Goal: Transaction & Acquisition: Subscribe to service/newsletter

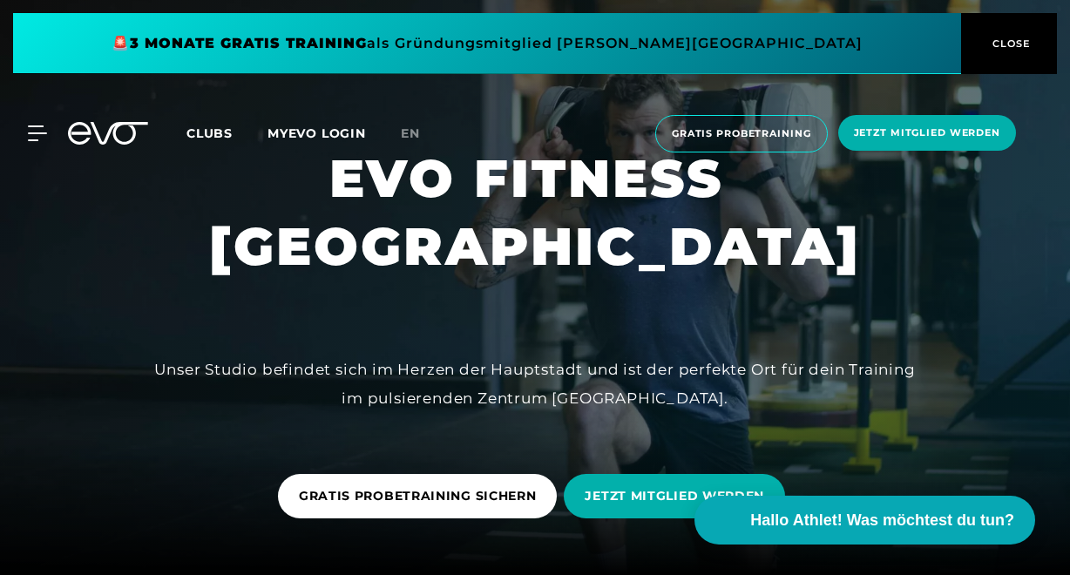
click at [207, 129] on span "Clubs" at bounding box center [209, 133] width 46 height 16
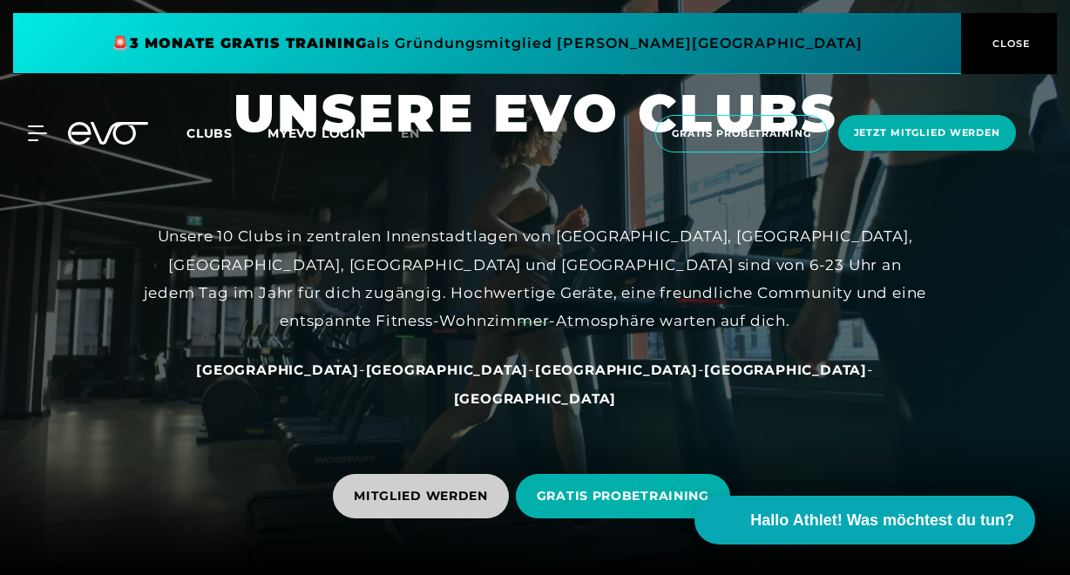
click at [484, 497] on span "MITGLIED WERDEN" at bounding box center [421, 496] width 134 height 18
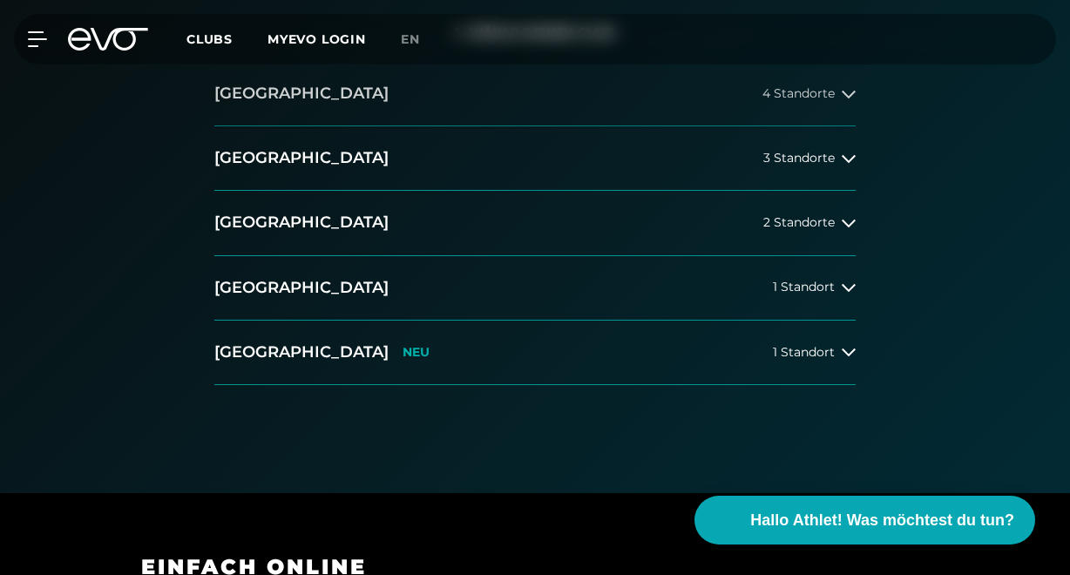
scroll to position [385, 0]
click at [592, 158] on button "[GEOGRAPHIC_DATA] 3 Standorte" at bounding box center [534, 159] width 641 height 64
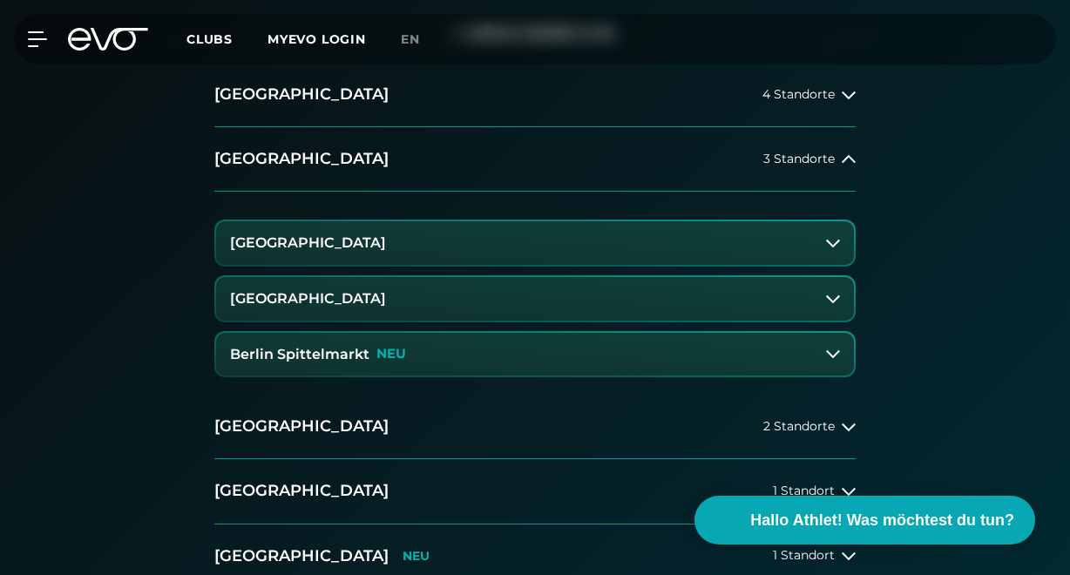
click at [363, 243] on h3 "[GEOGRAPHIC_DATA]" at bounding box center [308, 243] width 156 height 16
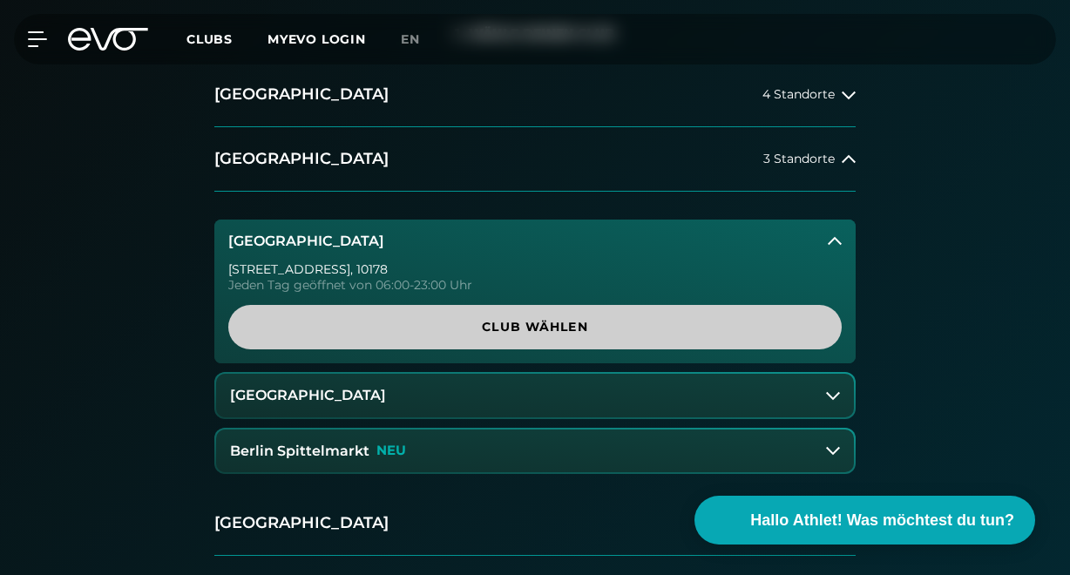
click at [433, 329] on span "Club wählen" at bounding box center [535, 327] width 572 height 18
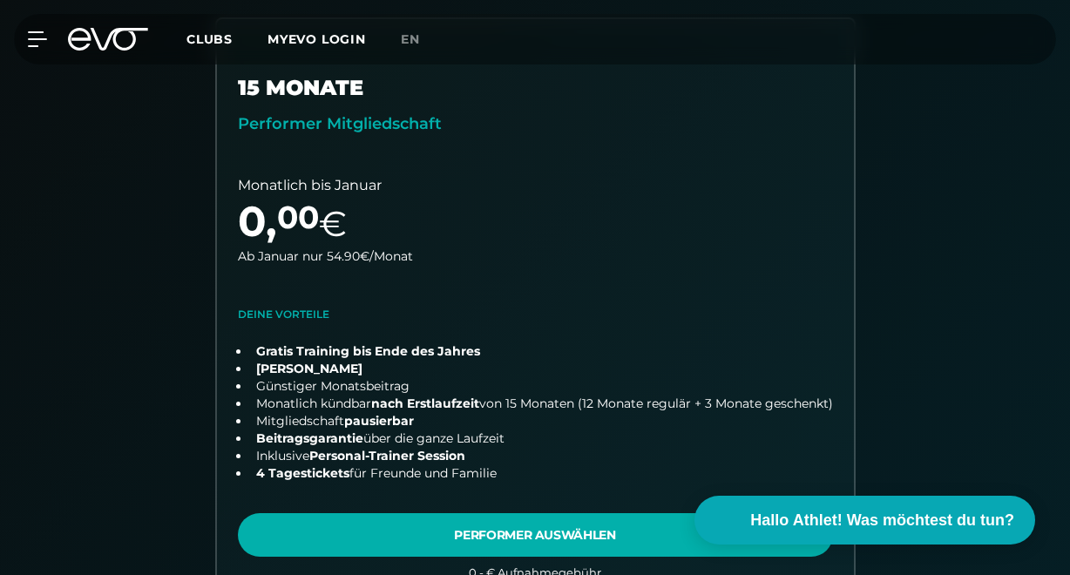
scroll to position [585, 0]
